Goal: Task Accomplishment & Management: Complete application form

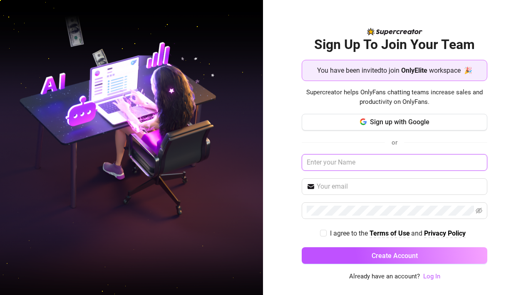
type input "o"
click at [371, 166] on input "OnlyElite Chatter" at bounding box center [393, 162] width 185 height 17
type input "OnlyElite Chatter 3"
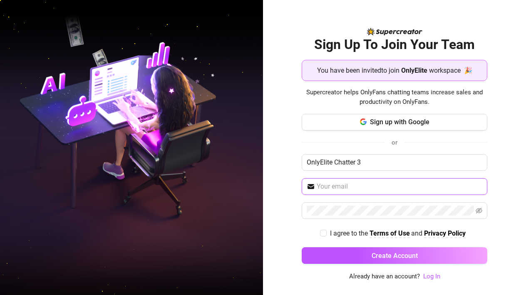
click at [346, 187] on input "text" at bounding box center [399, 187] width 166 height 10
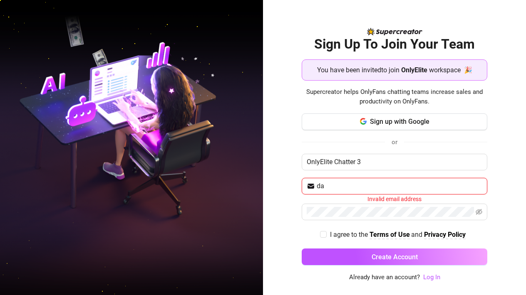
type input "d"
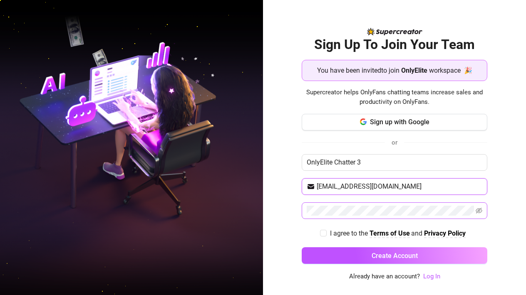
type input "[EMAIL_ADDRESS][DOMAIN_NAME]"
click at [509, 219] on div "Sign Up To Join Your Team You have been invited to join OnlyElite workspace 🎉 S…" at bounding box center [394, 147] width 263 height 295
click at [324, 230] on input "I agree to the Terms of Use and Privacy Policy" at bounding box center [323, 233] width 6 height 6
checkbox input "true"
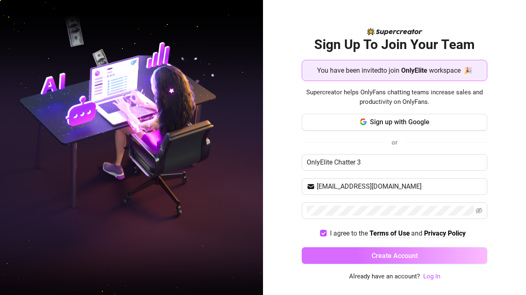
click at [420, 260] on button "Create Account" at bounding box center [393, 255] width 185 height 17
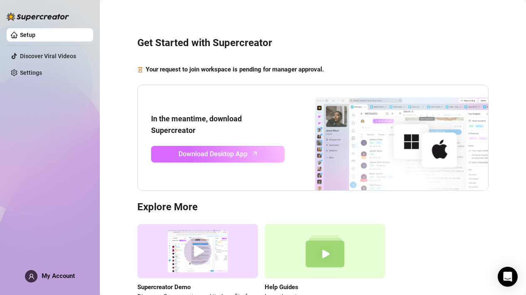
click at [226, 151] on span "Download Desktop App" at bounding box center [212, 154] width 69 height 10
